Goal: Transaction & Acquisition: Download file/media

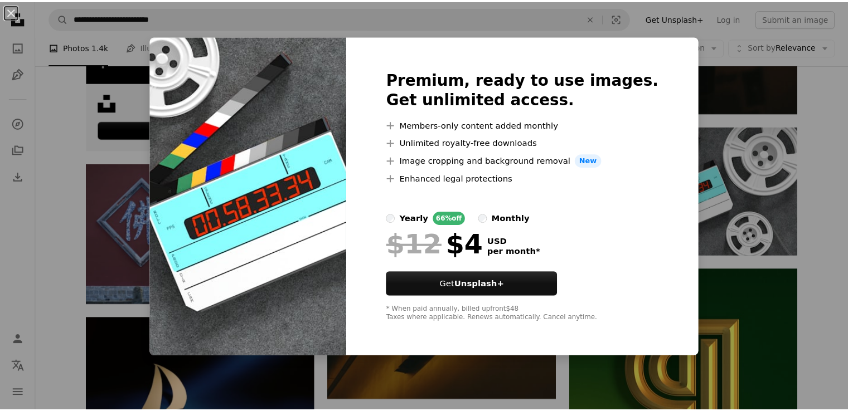
scroll to position [2392, 0]
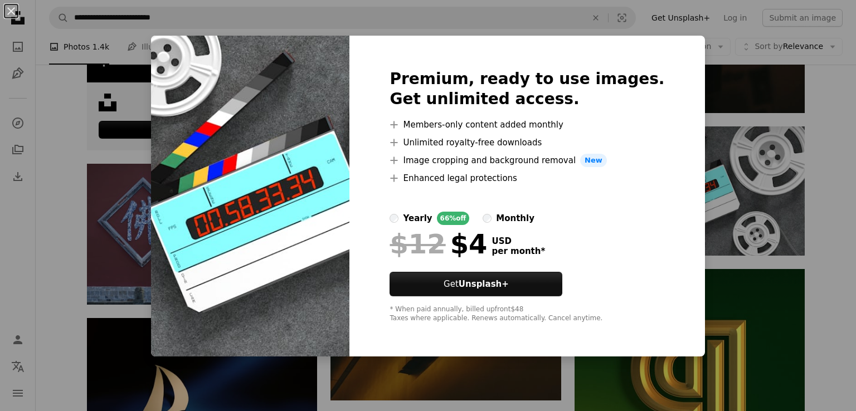
click at [716, 61] on div "An X shape Premium, ready to use images. Get unlimited access. A plus sign Memb…" at bounding box center [428, 205] width 856 height 411
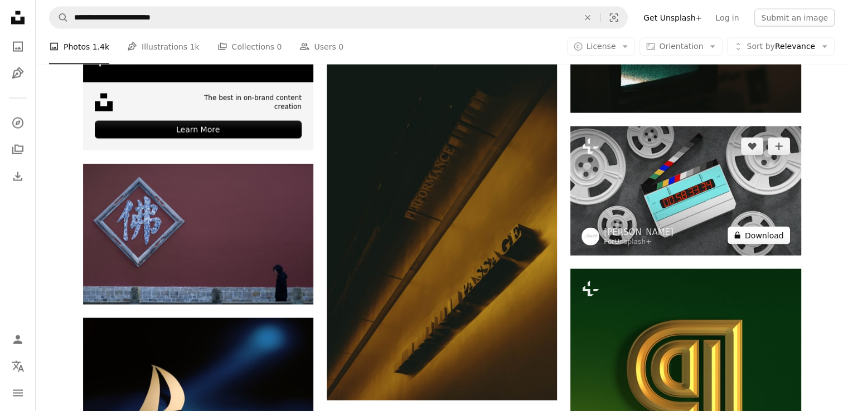
click at [769, 232] on button "A lock Download" at bounding box center [759, 236] width 62 height 18
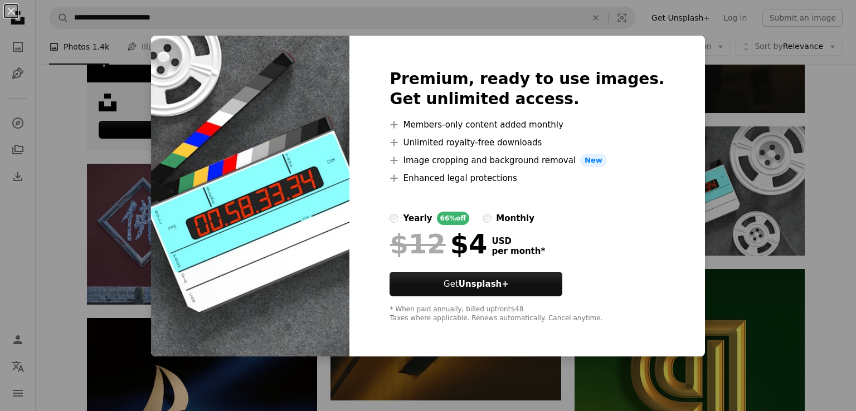
click at [688, 79] on div "An X shape Premium, ready to use images. Get unlimited access. A plus sign Memb…" at bounding box center [428, 205] width 856 height 411
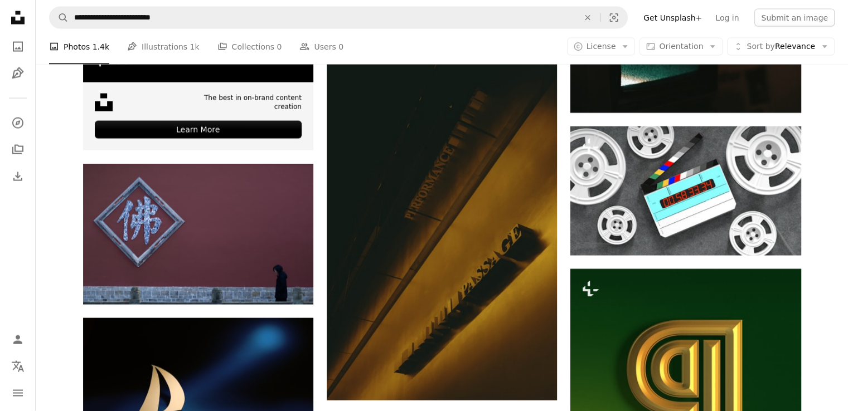
click at [350, 50] on div "A photo Photos 1.4k Pen Tool Illustrations 1k A stack of folders Collections 0 …" at bounding box center [442, 47] width 786 height 36
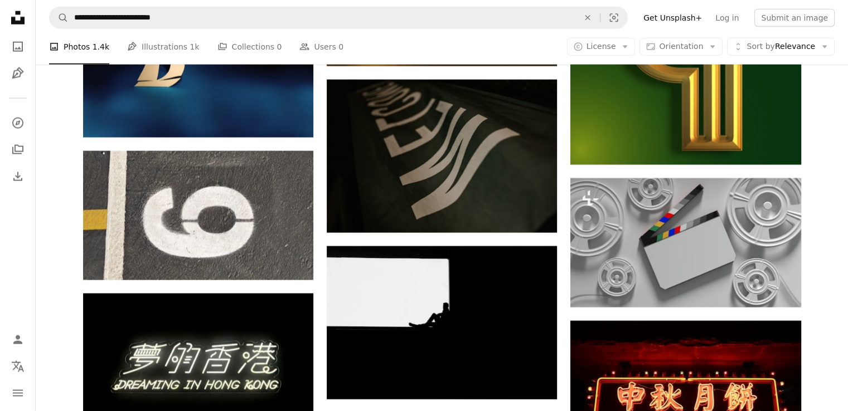
scroll to position [2786, 0]
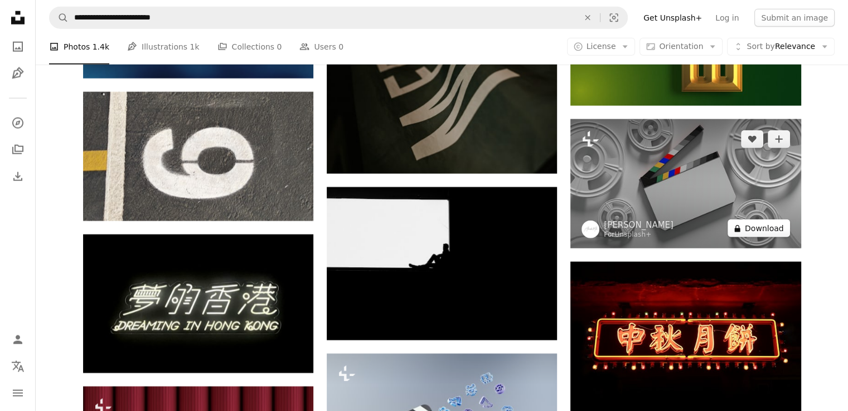
click at [776, 226] on button "A lock Download" at bounding box center [759, 229] width 62 height 18
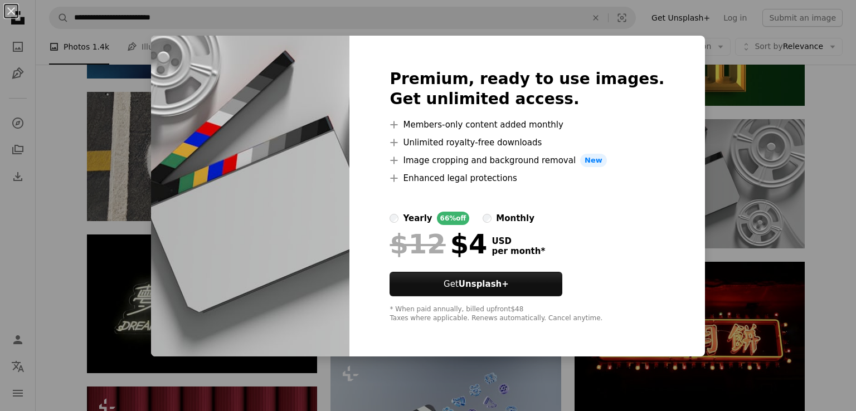
click at [705, 77] on div "An X shape Premium, ready to use images. Get unlimited access. A plus sign Memb…" at bounding box center [428, 205] width 856 height 411
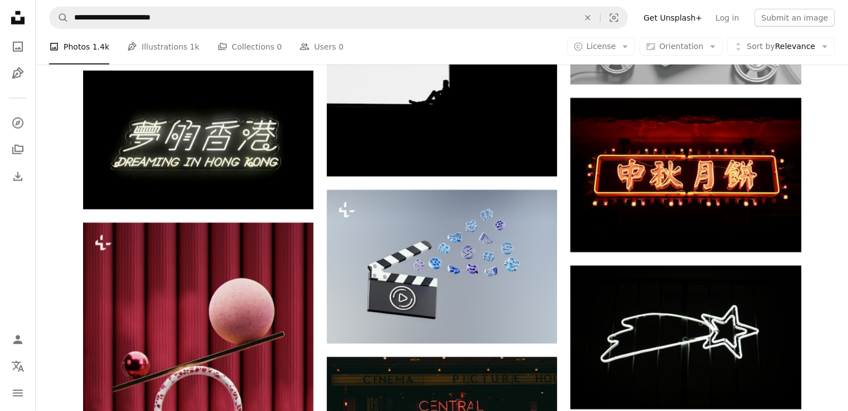
scroll to position [2980, 0]
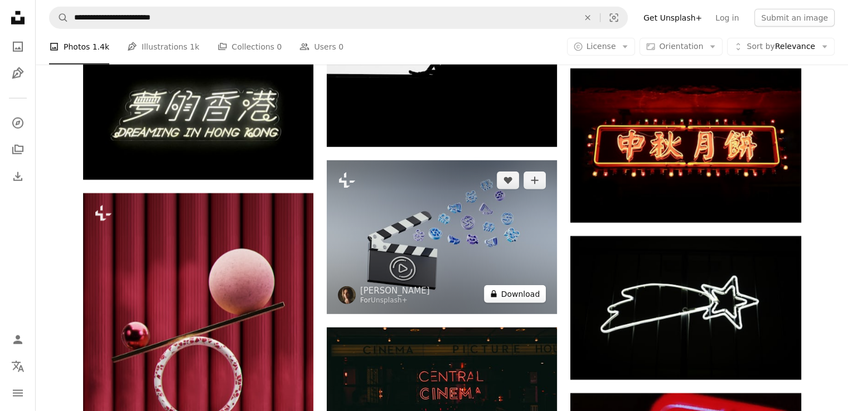
click at [522, 291] on button "A lock Download" at bounding box center [515, 294] width 62 height 18
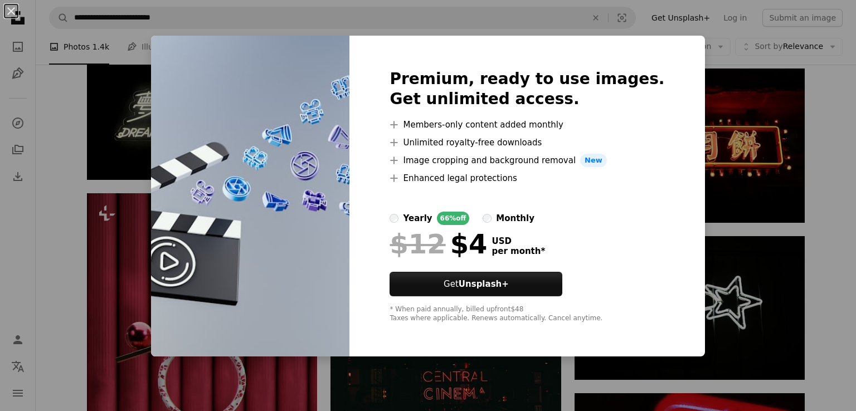
click at [769, 302] on div "An X shape Premium, ready to use images. Get unlimited access. A plus sign Memb…" at bounding box center [428, 205] width 856 height 411
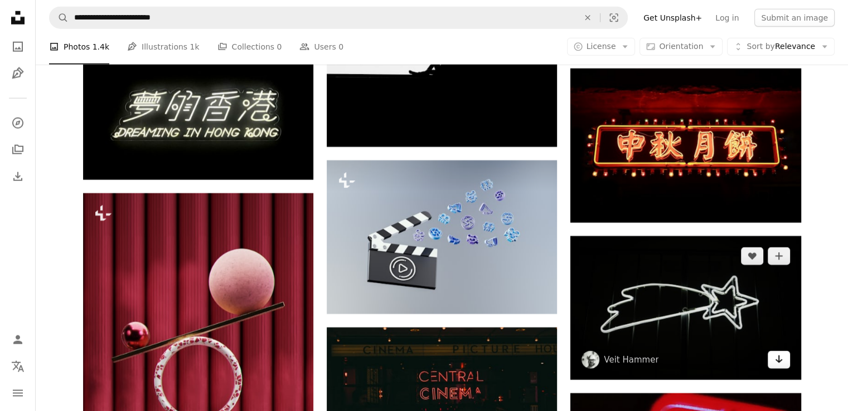
click at [779, 361] on icon "Arrow pointing down" at bounding box center [778, 359] width 9 height 13
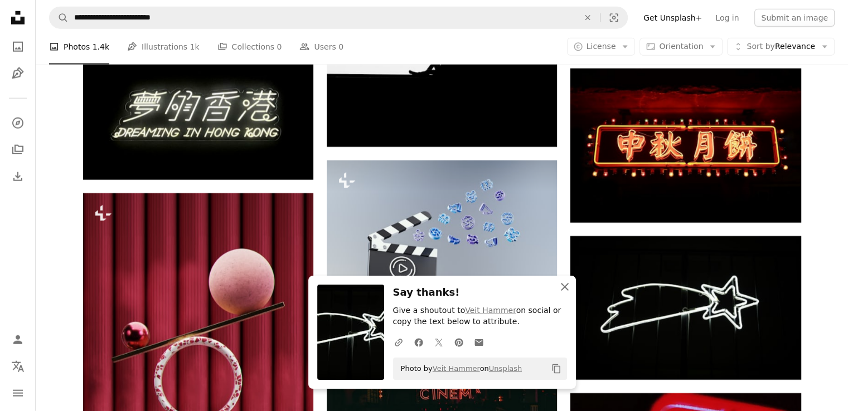
click at [566, 284] on icon "An X shape" at bounding box center [564, 286] width 13 height 13
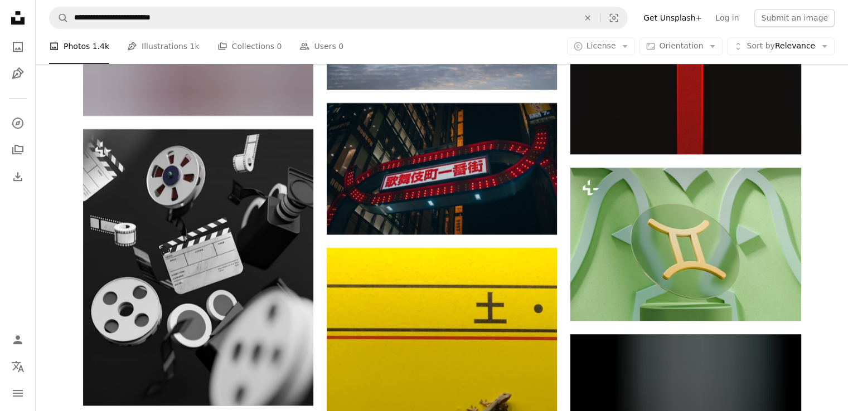
scroll to position [5046, 0]
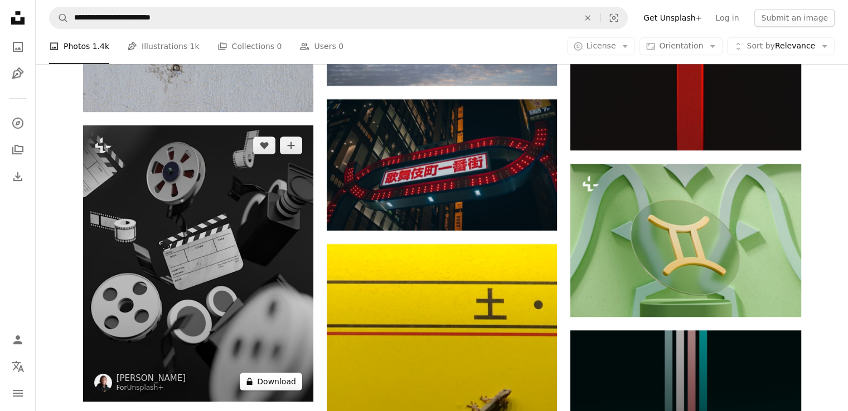
click at [283, 377] on button "A lock Download" at bounding box center [271, 382] width 62 height 18
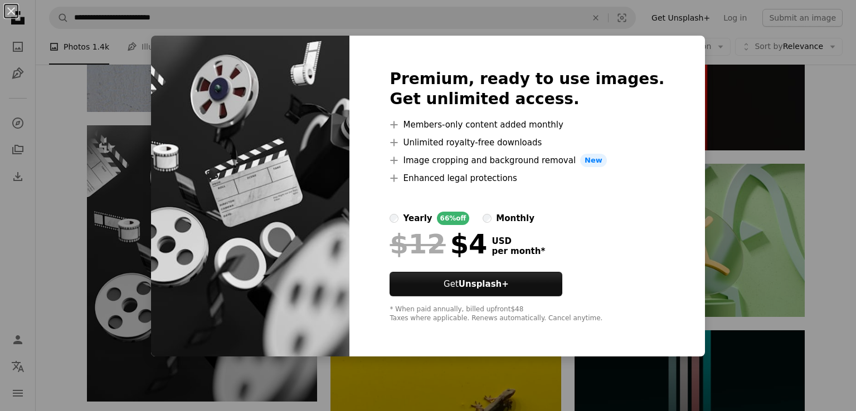
click at [301, 309] on img at bounding box center [250, 196] width 198 height 321
click at [420, 398] on div "An X shape Premium, ready to use images. Get unlimited access. A plus sign Memb…" at bounding box center [428, 205] width 856 height 411
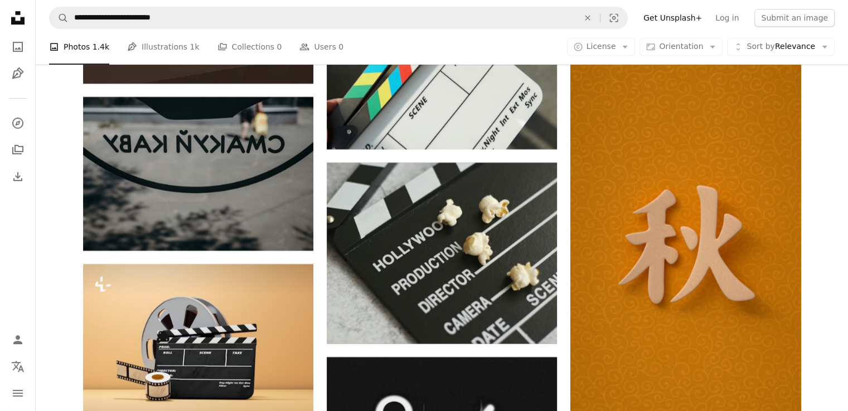
scroll to position [9014, 0]
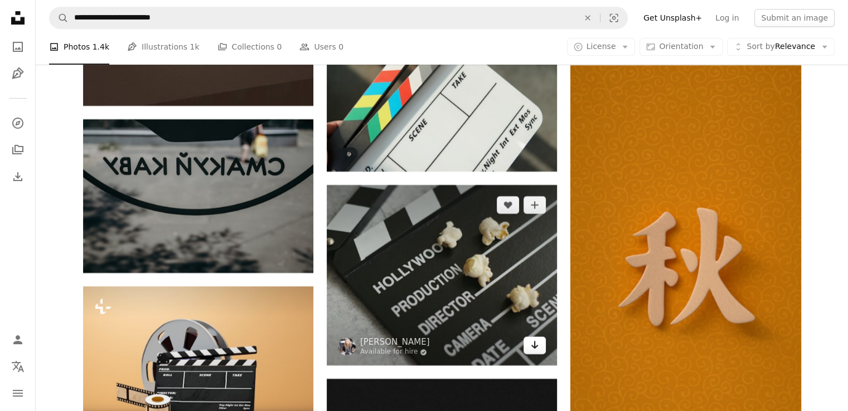
click at [537, 344] on icon "Arrow pointing down" at bounding box center [534, 344] width 9 height 13
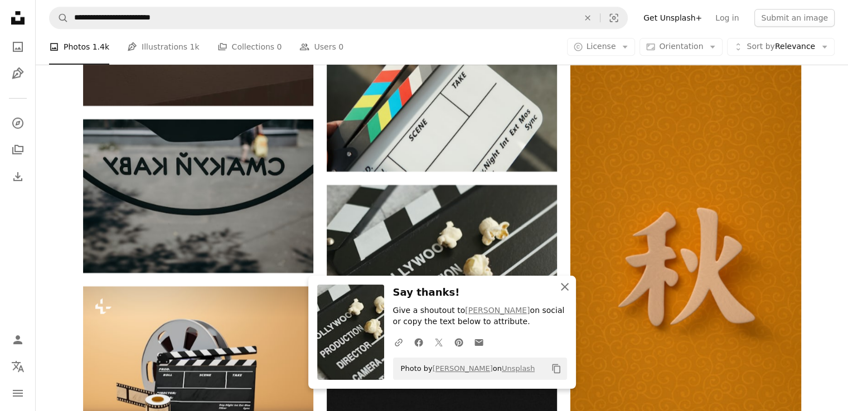
click at [561, 284] on icon "button" at bounding box center [565, 287] width 8 height 8
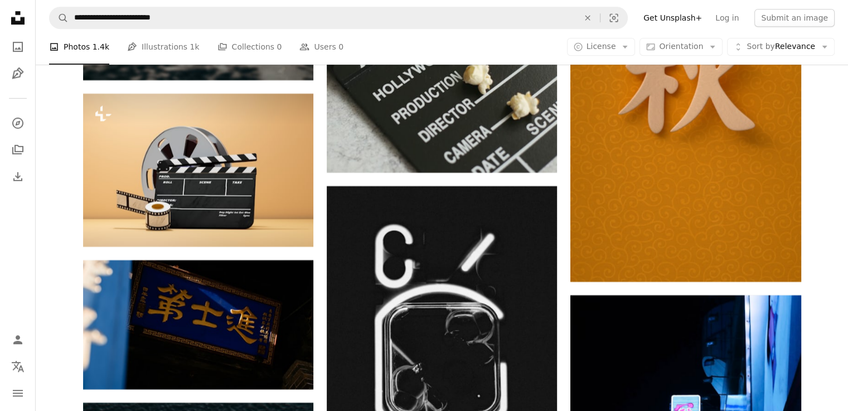
scroll to position [9162, 0]
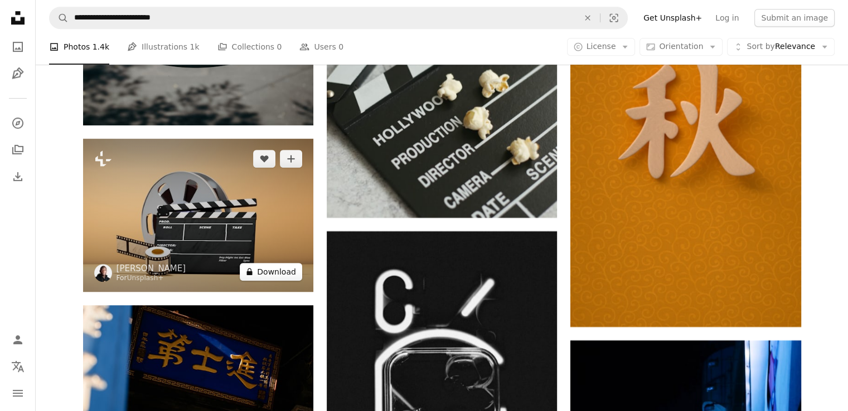
click at [278, 270] on button "A lock Download" at bounding box center [271, 272] width 62 height 18
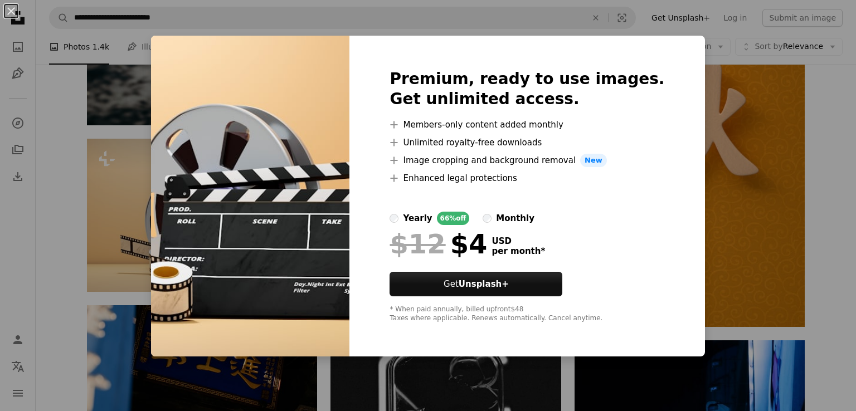
click at [701, 190] on div "An X shape Premium, ready to use images. Get unlimited access. A plus sign Memb…" at bounding box center [428, 205] width 856 height 411
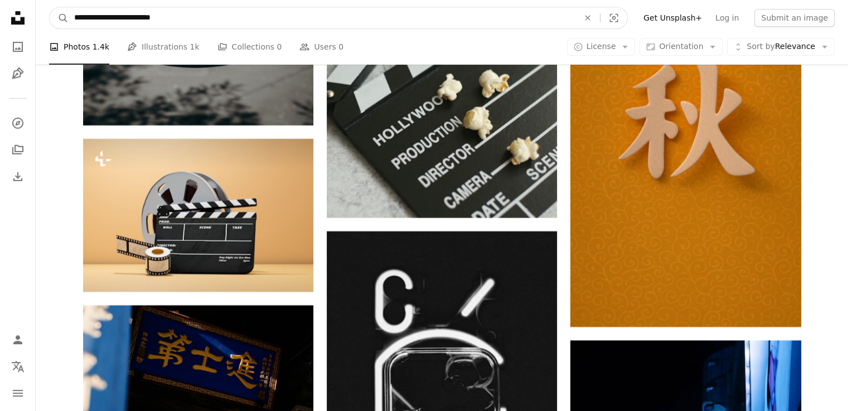
click at [73, 16] on input "**********" at bounding box center [322, 17] width 507 height 21
click at [113, 17] on input "*********" at bounding box center [322, 17] width 507 height 21
type input "*"
type input "**********"
click at [62, 14] on icon "Find visuals sitewide" at bounding box center [63, 18] width 8 height 8
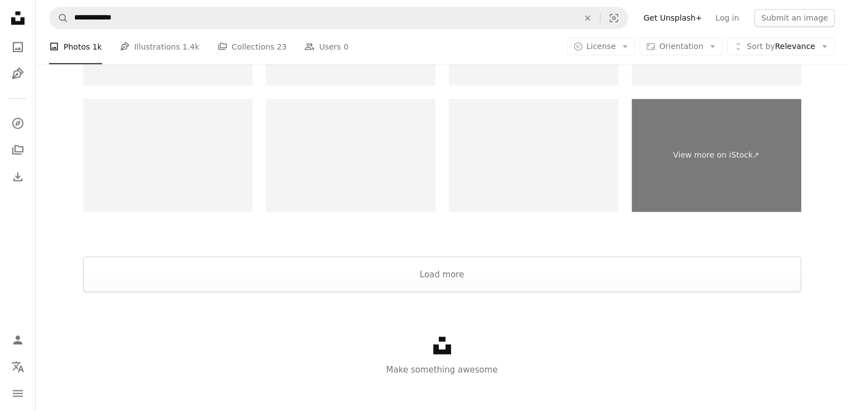
scroll to position [2090, 0]
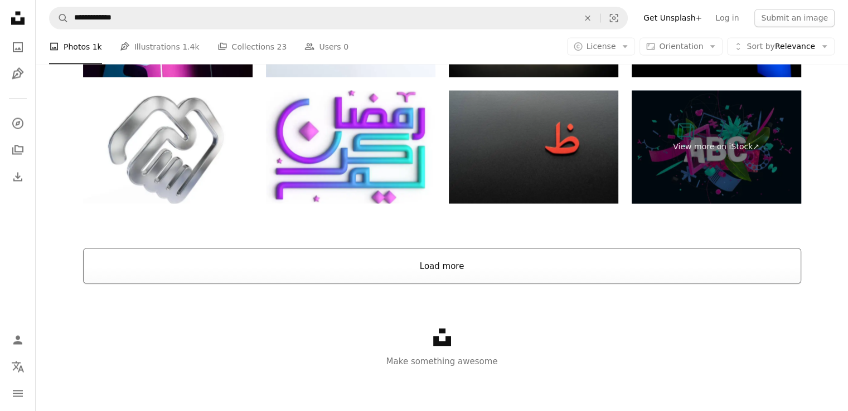
click at [660, 251] on button "Load more" at bounding box center [442, 266] width 718 height 36
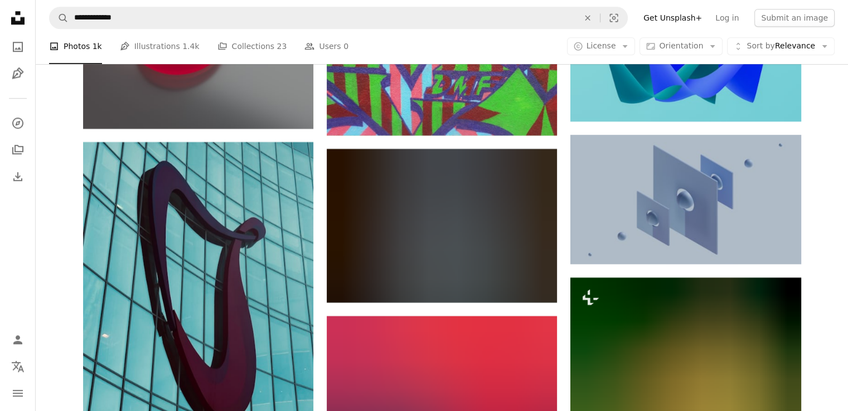
scroll to position [5301, 0]
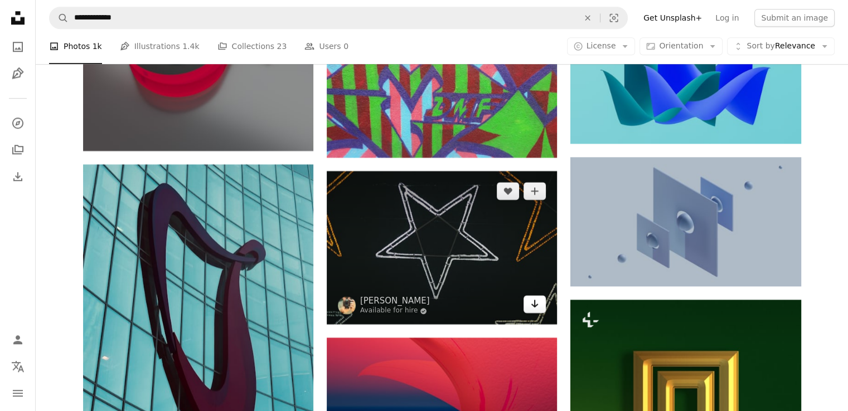
click at [535, 304] on icon "Arrow pointing down" at bounding box center [534, 303] width 9 height 13
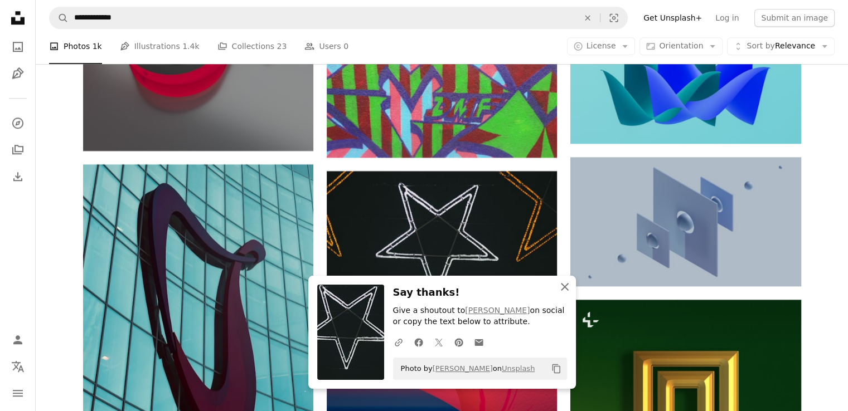
click at [561, 284] on icon "button" at bounding box center [565, 287] width 8 height 8
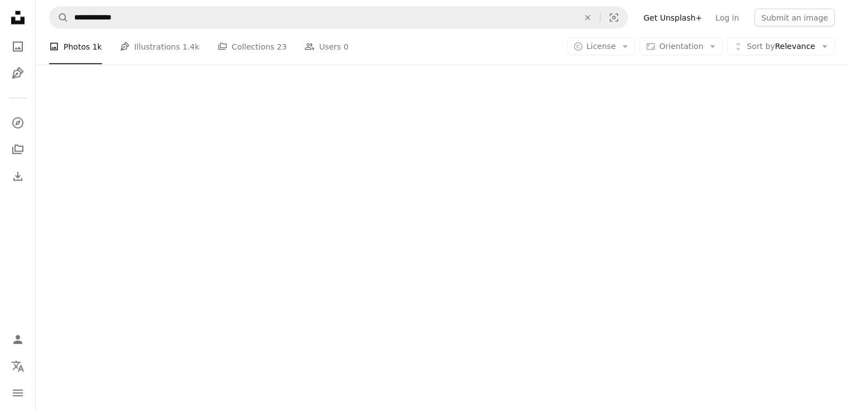
scroll to position [15218, 0]
